Goal: Task Accomplishment & Management: Manage account settings

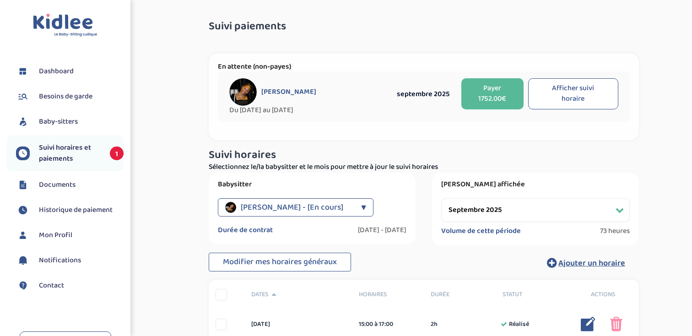
select select "septembre 2025"
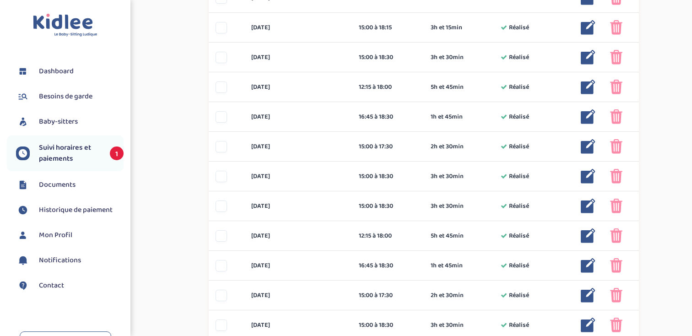
scroll to position [559, 0]
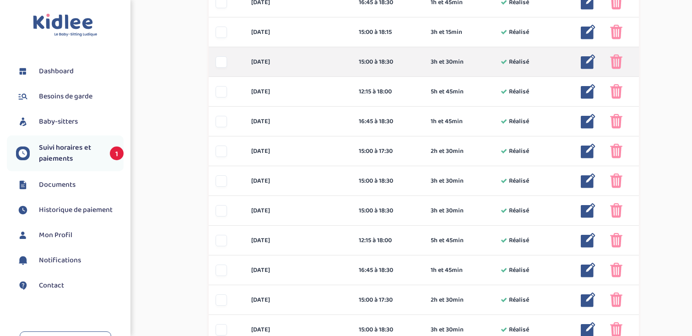
click at [219, 64] on div at bounding box center [220, 61] width 11 height 11
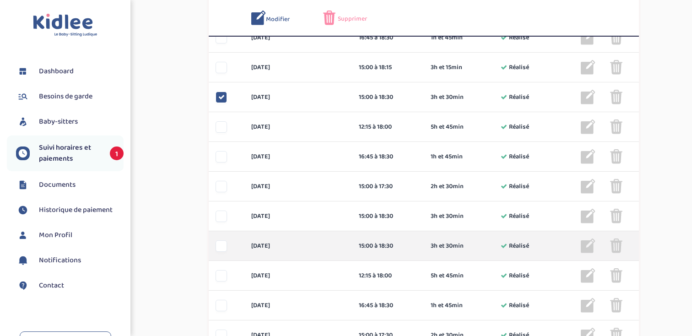
scroll to position [511, 0]
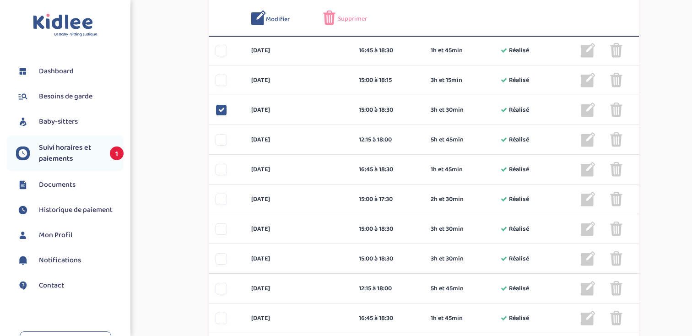
click at [279, 19] on span "Modifier" at bounding box center [278, 20] width 24 height 10
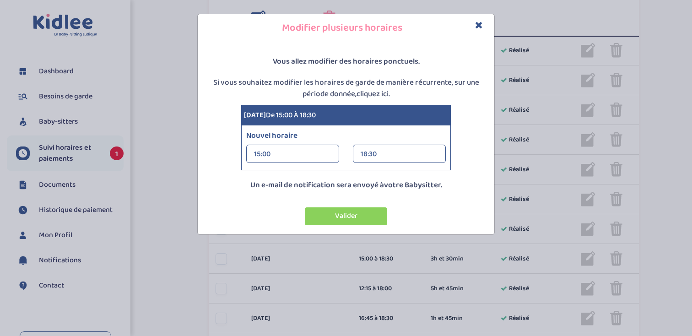
click at [383, 154] on div "18:30" at bounding box center [398, 154] width 77 height 18
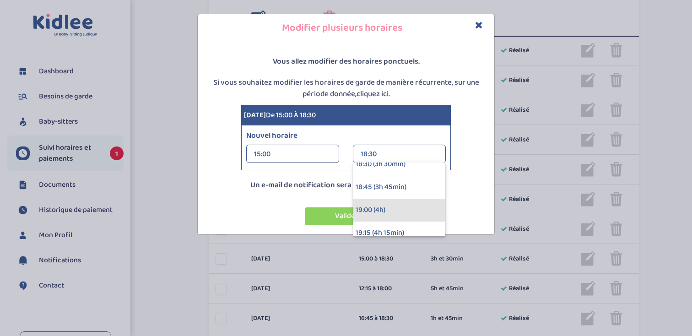
click at [378, 210] on div "19:00 (4h)" at bounding box center [399, 210] width 92 height 23
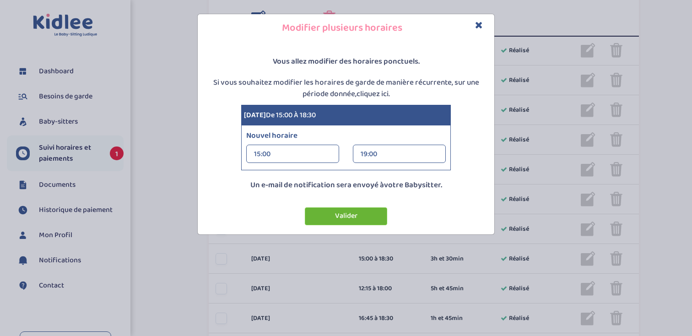
click at [339, 221] on button "Valider" at bounding box center [346, 216] width 82 height 18
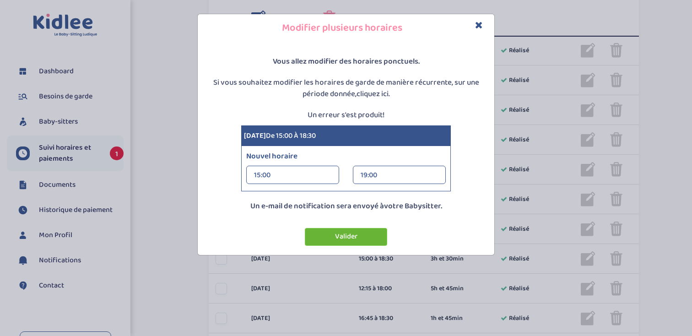
click at [328, 238] on button "Valider" at bounding box center [346, 237] width 82 height 18
click at [479, 24] on icon "Close" at bounding box center [479, 25] width 8 height 10
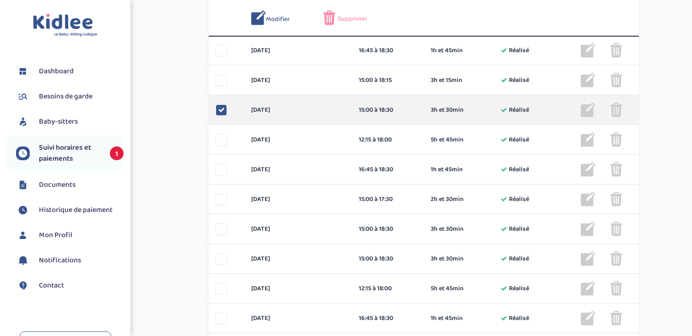
click at [589, 110] on img at bounding box center [588, 109] width 15 height 15
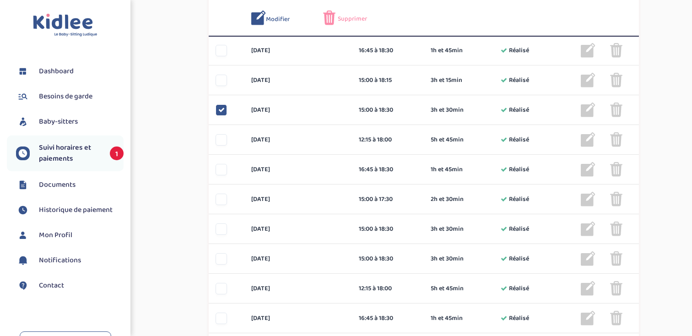
click at [271, 22] on span "Modifier" at bounding box center [278, 20] width 24 height 10
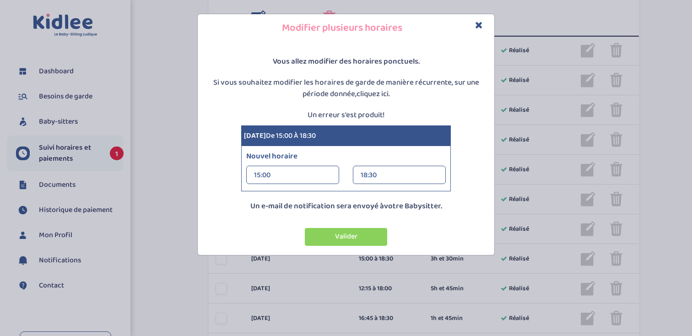
click at [387, 172] on div "18:30" at bounding box center [398, 175] width 77 height 18
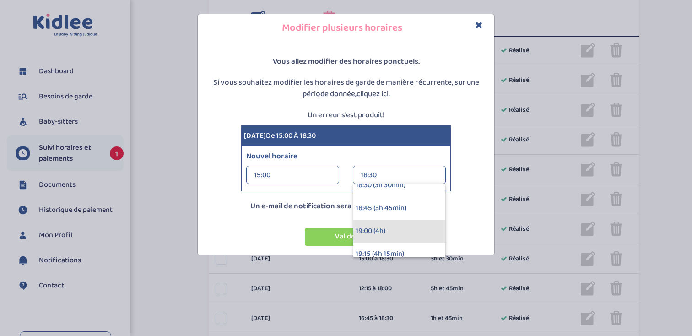
scroll to position [337, 0]
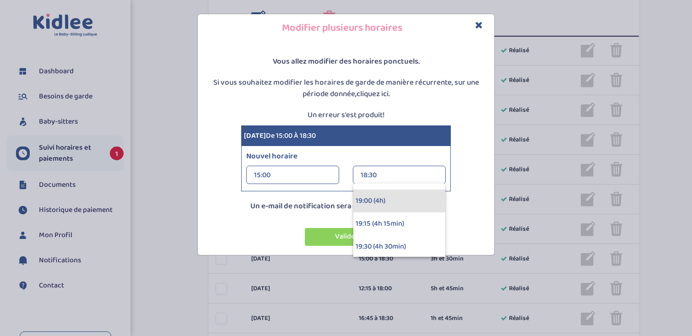
click at [396, 200] on div "19:00 (4h)" at bounding box center [399, 200] width 92 height 23
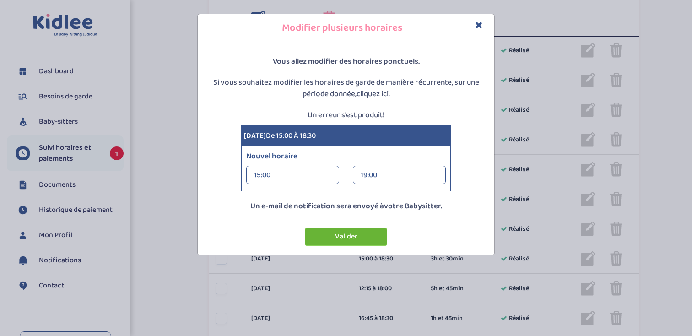
click at [322, 235] on button "Valider" at bounding box center [346, 237] width 82 height 18
click at [479, 26] on icon "Close" at bounding box center [479, 25] width 8 height 10
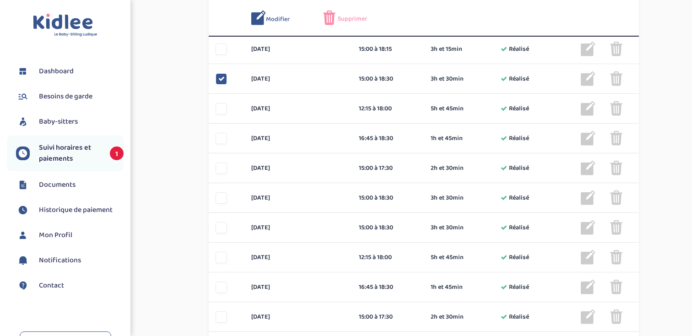
scroll to position [542, 0]
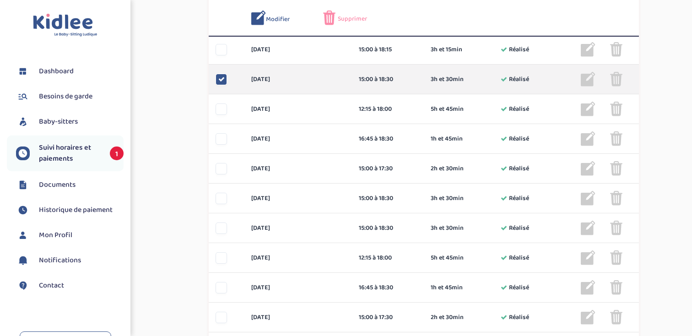
click at [221, 81] on icon at bounding box center [221, 79] width 6 height 6
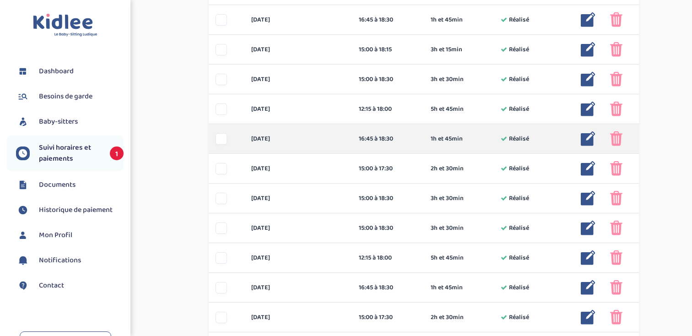
click at [221, 140] on div at bounding box center [220, 138] width 11 height 11
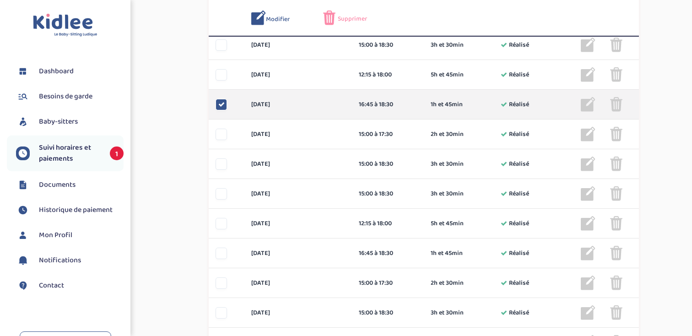
click at [618, 106] on img at bounding box center [616, 104] width 12 height 15
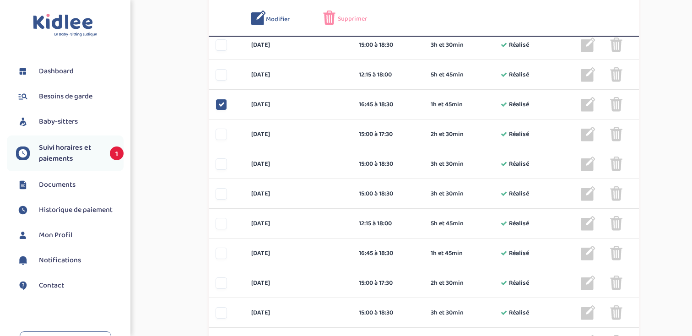
click at [341, 16] on span "Supprimer" at bounding box center [352, 19] width 29 height 10
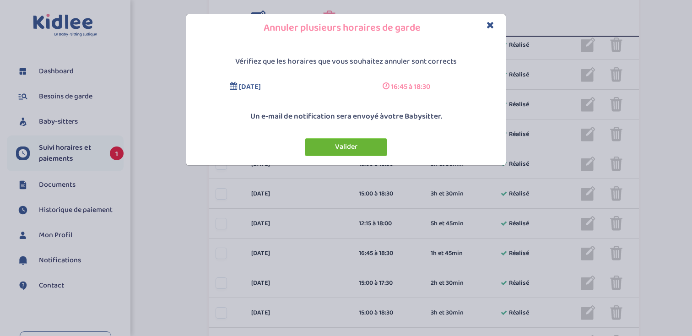
click at [335, 150] on button "Valider" at bounding box center [346, 147] width 82 height 18
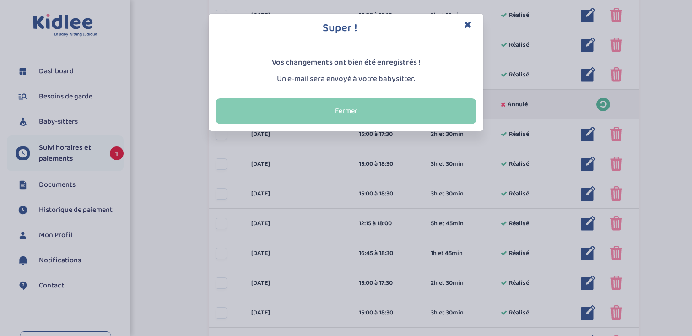
click at [404, 103] on button "Fermer" at bounding box center [345, 111] width 261 height 26
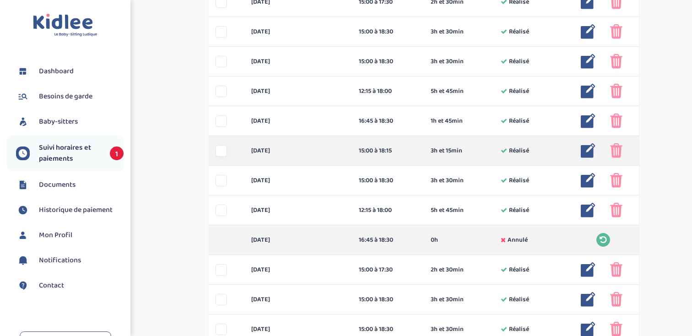
scroll to position [444, 0]
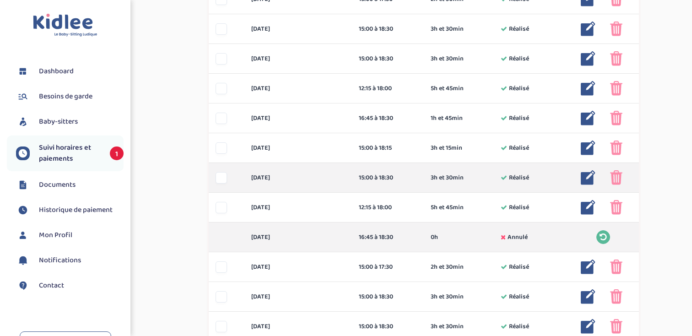
click at [221, 178] on div at bounding box center [220, 177] width 11 height 11
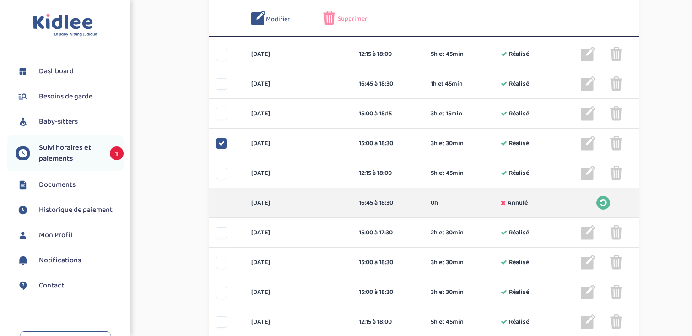
click at [281, 18] on span "Modifier" at bounding box center [278, 20] width 24 height 10
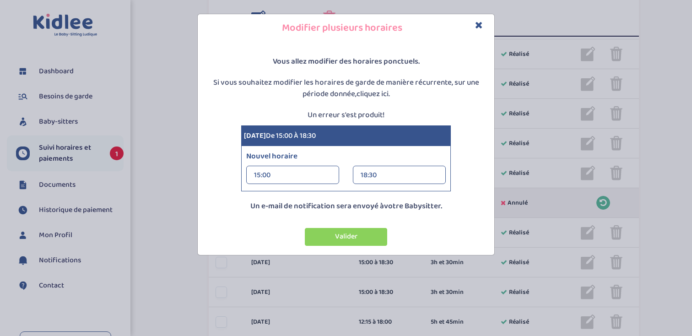
click at [373, 174] on div "18:30" at bounding box center [398, 175] width 77 height 18
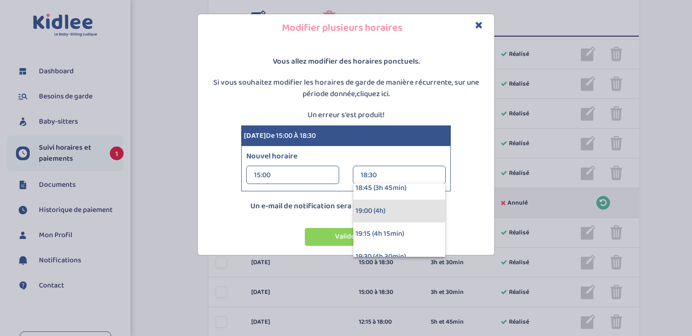
scroll to position [325, 0]
click at [367, 211] on div "19:00 (4h)" at bounding box center [399, 212] width 92 height 23
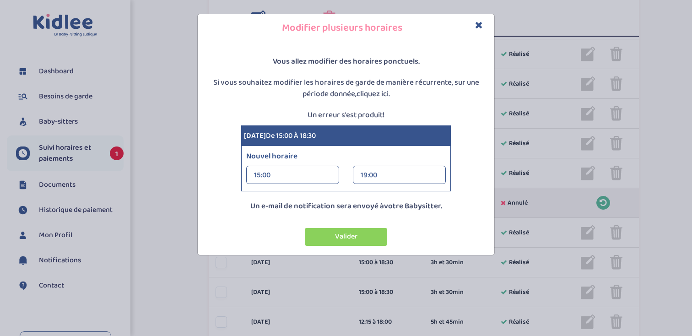
click at [355, 247] on div "Valider" at bounding box center [346, 233] width 292 height 34
click at [359, 241] on button "Valider" at bounding box center [346, 237] width 82 height 18
click at [359, 241] on div "Valider" at bounding box center [346, 237] width 82 height 18
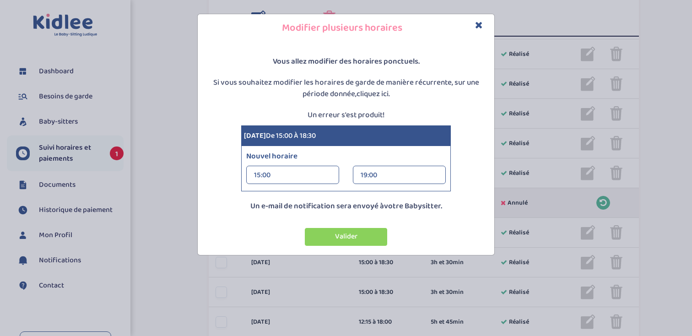
click at [477, 23] on icon "Close" at bounding box center [479, 25] width 8 height 10
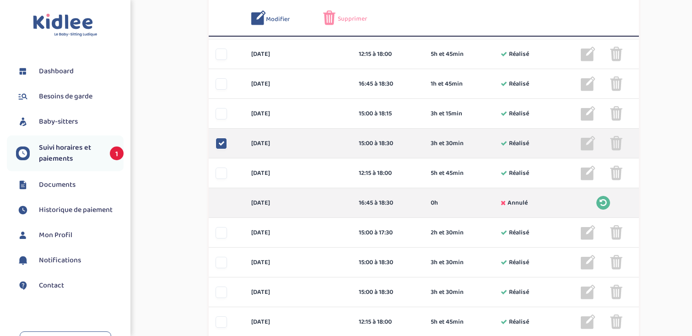
click at [215, 142] on div at bounding box center [227, 143] width 36 height 11
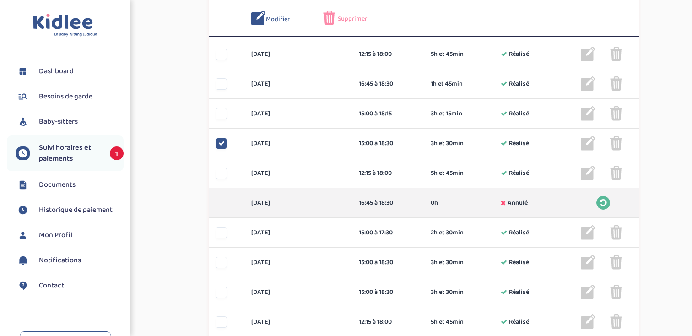
click at [35, 151] on link "Suivi horaires et paiements 1" at bounding box center [70, 153] width 108 height 22
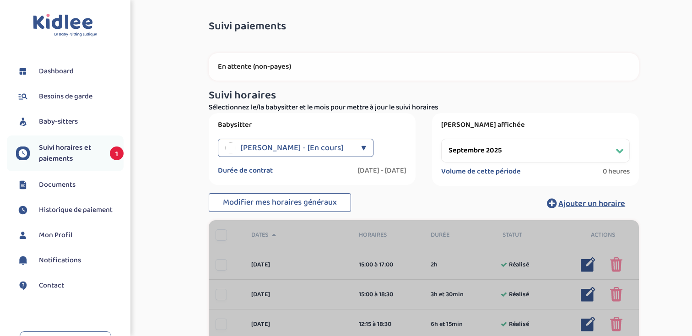
select select "septembre 2025"
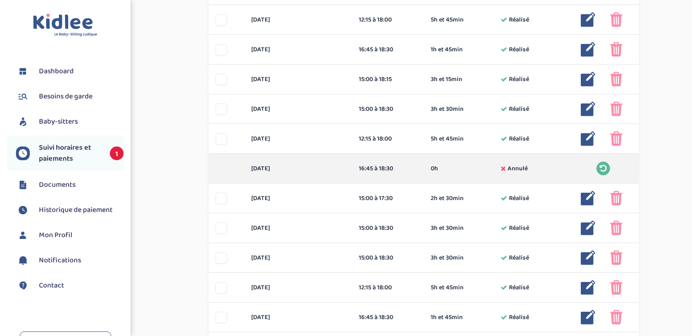
scroll to position [513, 0]
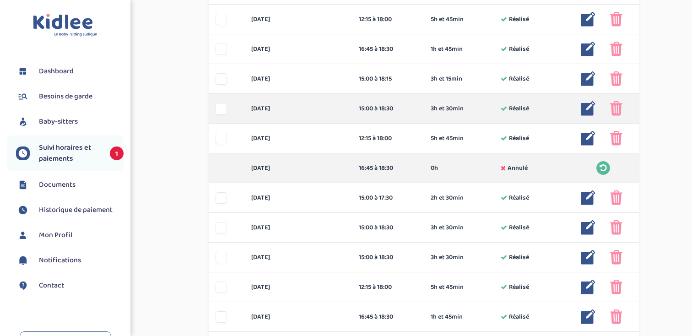
click at [590, 108] on img at bounding box center [588, 108] width 15 height 15
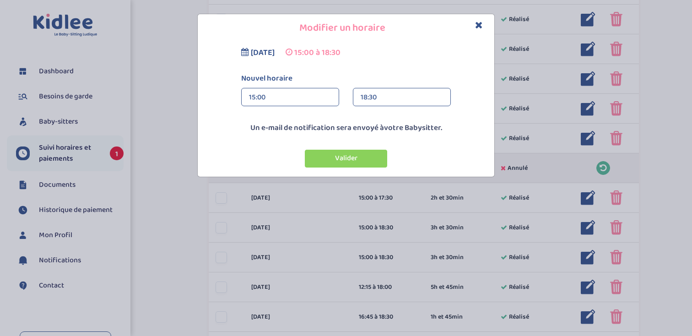
click at [407, 96] on div "18:30" at bounding box center [401, 97] width 82 height 18
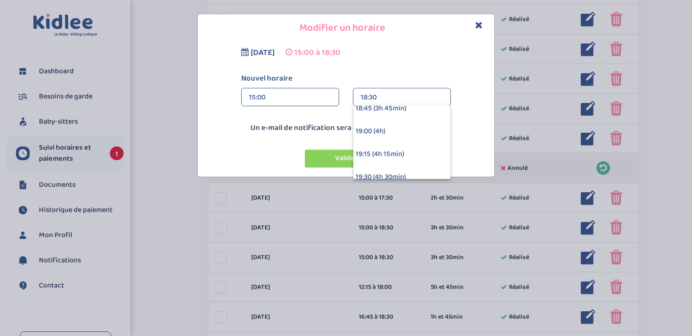
scroll to position [339, 0]
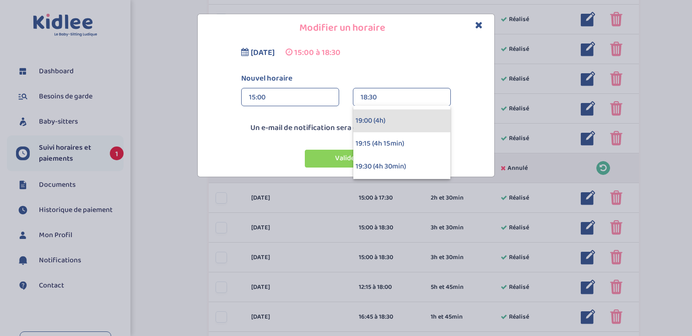
click at [405, 124] on div "19:00 (4h)" at bounding box center [401, 120] width 97 height 23
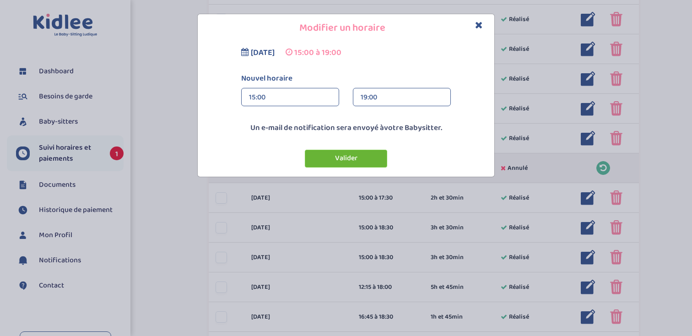
click at [361, 157] on button "Valider" at bounding box center [346, 159] width 82 height 18
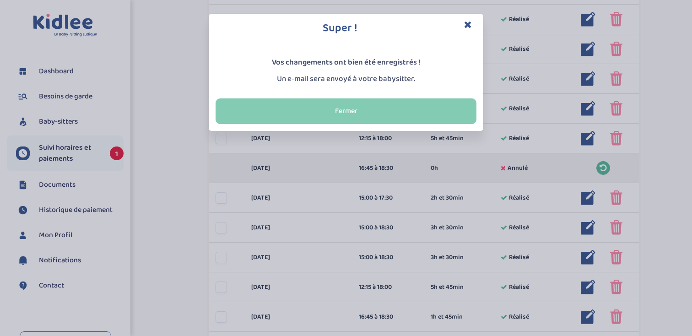
click at [373, 104] on button "Fermer" at bounding box center [345, 111] width 261 height 26
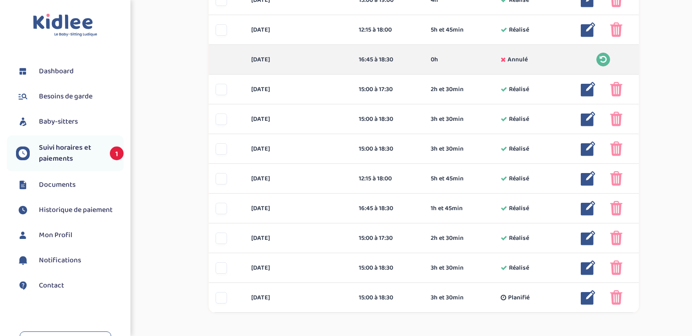
scroll to position [636, 0]
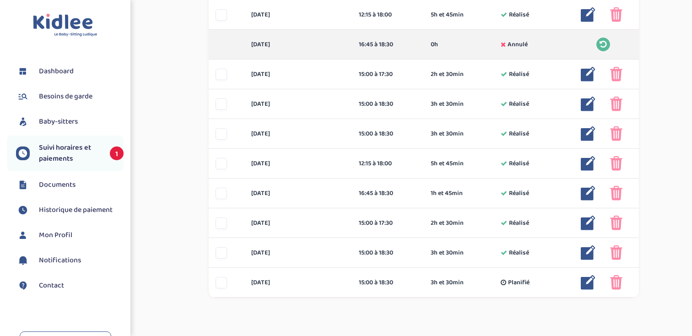
click at [65, 151] on span "Suivi horaires et paiements" at bounding box center [70, 153] width 62 height 22
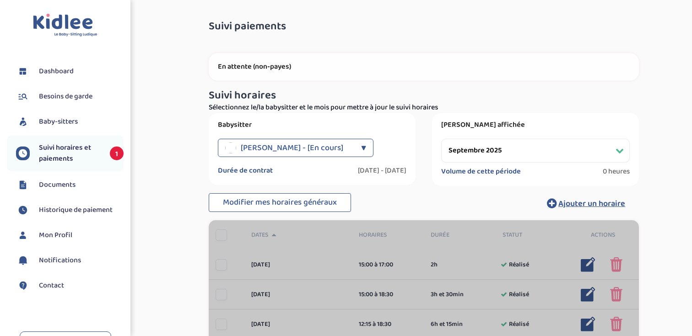
select select "septembre 2025"
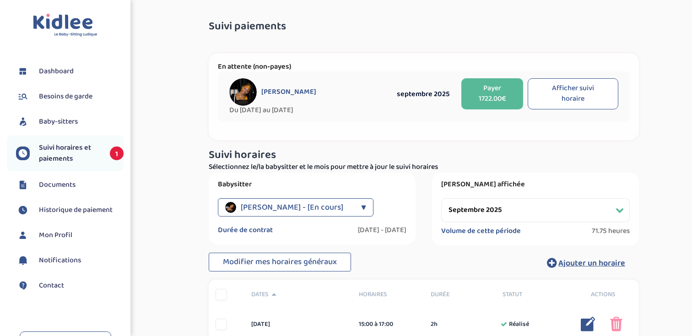
click at [584, 104] on button "Afficher suivi horaire" at bounding box center [572, 93] width 91 height 31
